Goal: Task Accomplishment & Management: Manage account settings

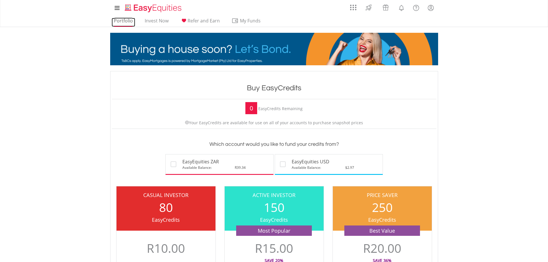
click at [127, 19] on link "Portfolio" at bounding box center [124, 22] width 24 height 9
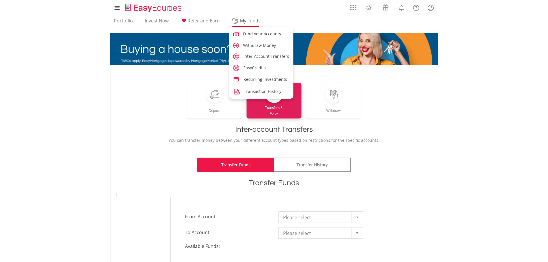
click at [242, 19] on span "My Funds" at bounding box center [250, 20] width 38 height 7
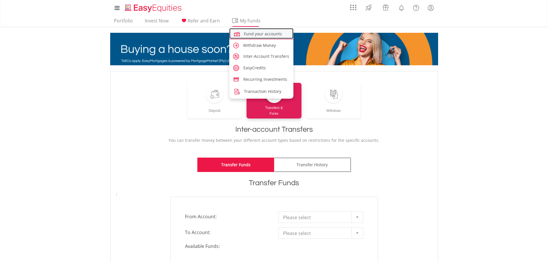
click at [263, 36] on span "Fund your accounts" at bounding box center [263, 33] width 38 height 5
